Goal: Navigation & Orientation: Find specific page/section

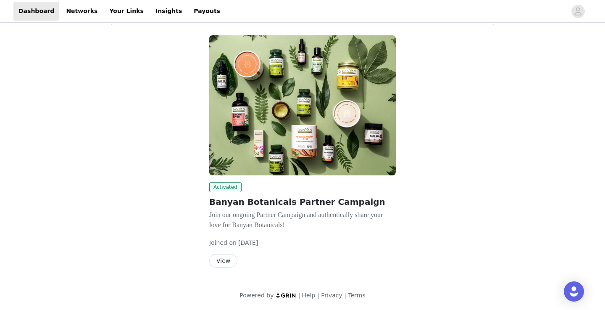
scroll to position [39, 0]
click at [230, 259] on button "View" at bounding box center [223, 260] width 28 height 13
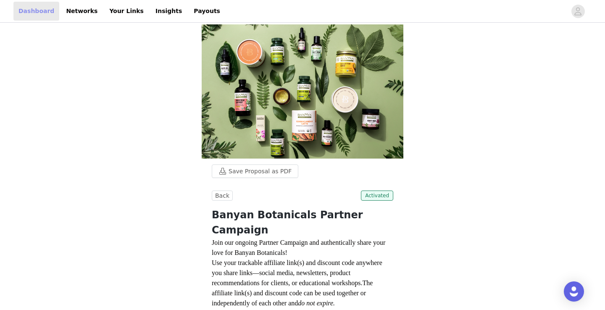
click at [32, 14] on link "Dashboard" at bounding box center [36, 11] width 46 height 19
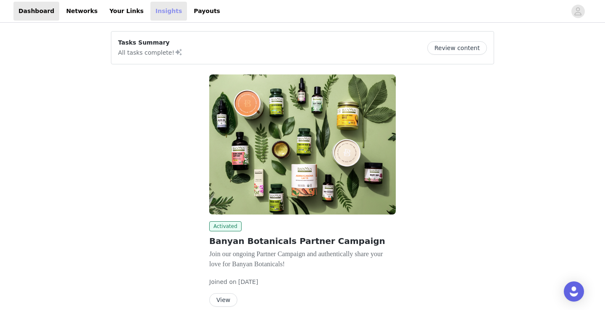
click at [150, 14] on link "Insights" at bounding box center [168, 11] width 37 height 19
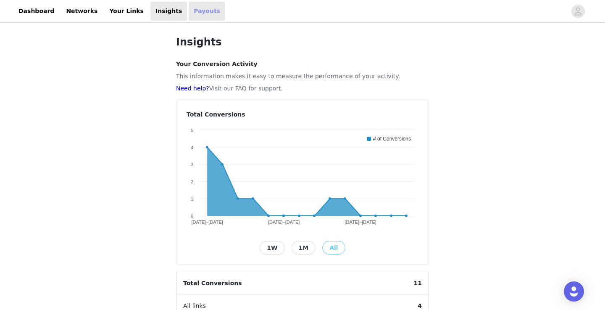
click at [192, 14] on link "Payouts" at bounding box center [207, 11] width 37 height 19
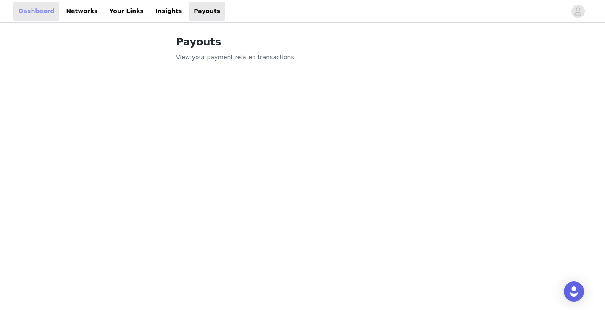
click at [37, 16] on link "Dashboard" at bounding box center [36, 11] width 46 height 19
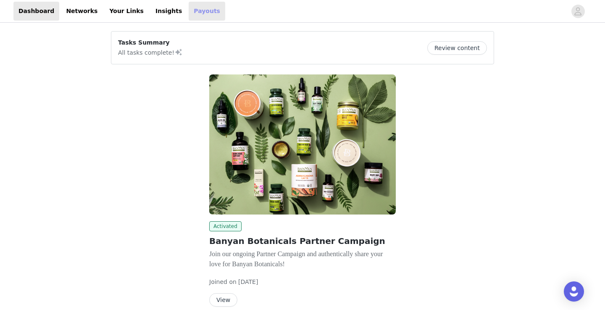
click at [189, 11] on link "Payouts" at bounding box center [207, 11] width 37 height 19
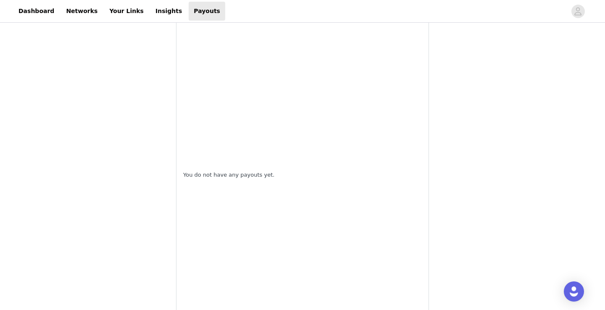
scroll to position [487, 0]
click at [31, 8] on link "Dashboard" at bounding box center [36, 11] width 46 height 19
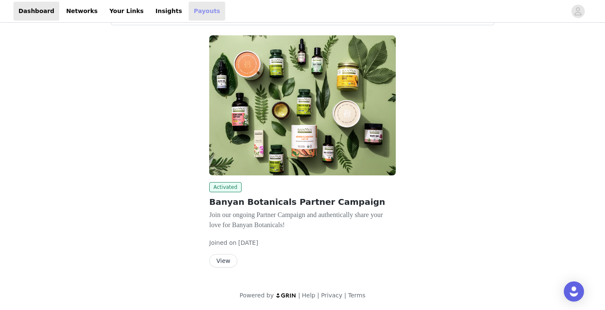
click at [189, 13] on link "Payouts" at bounding box center [207, 11] width 37 height 19
